Goal: Information Seeking & Learning: Learn about a topic

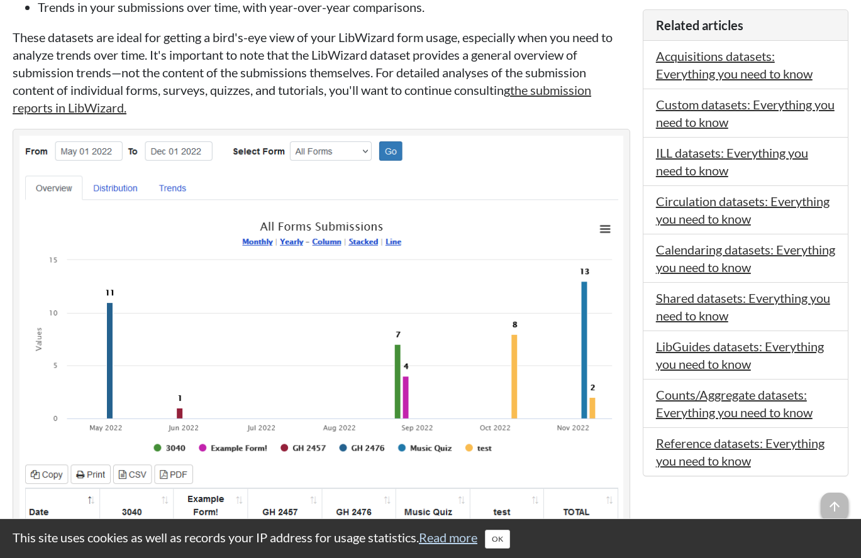
scroll to position [483, 0]
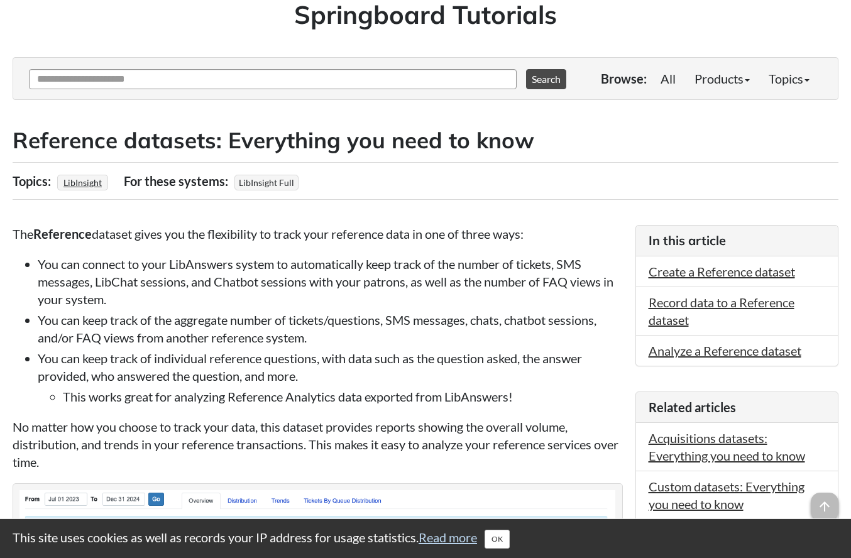
scroll to position [159, 0]
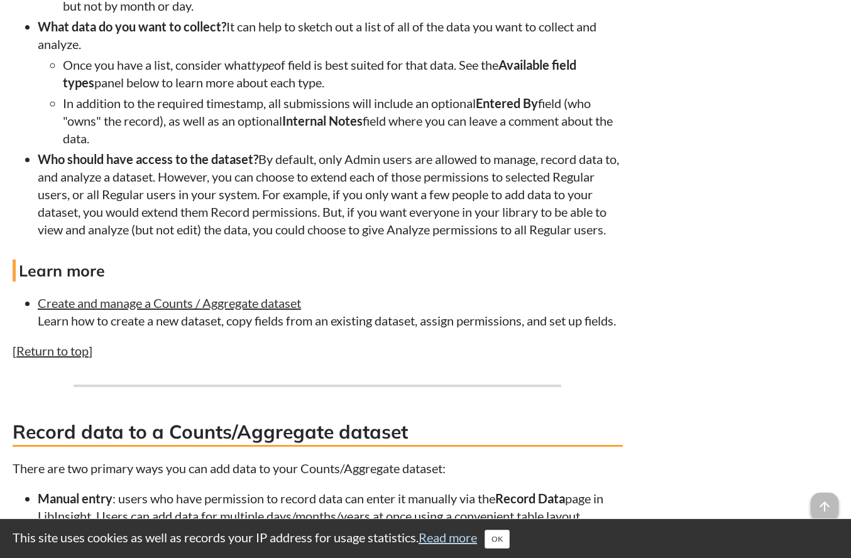
scroll to position [1355, 0]
